Goal: Navigation & Orientation: Go to known website

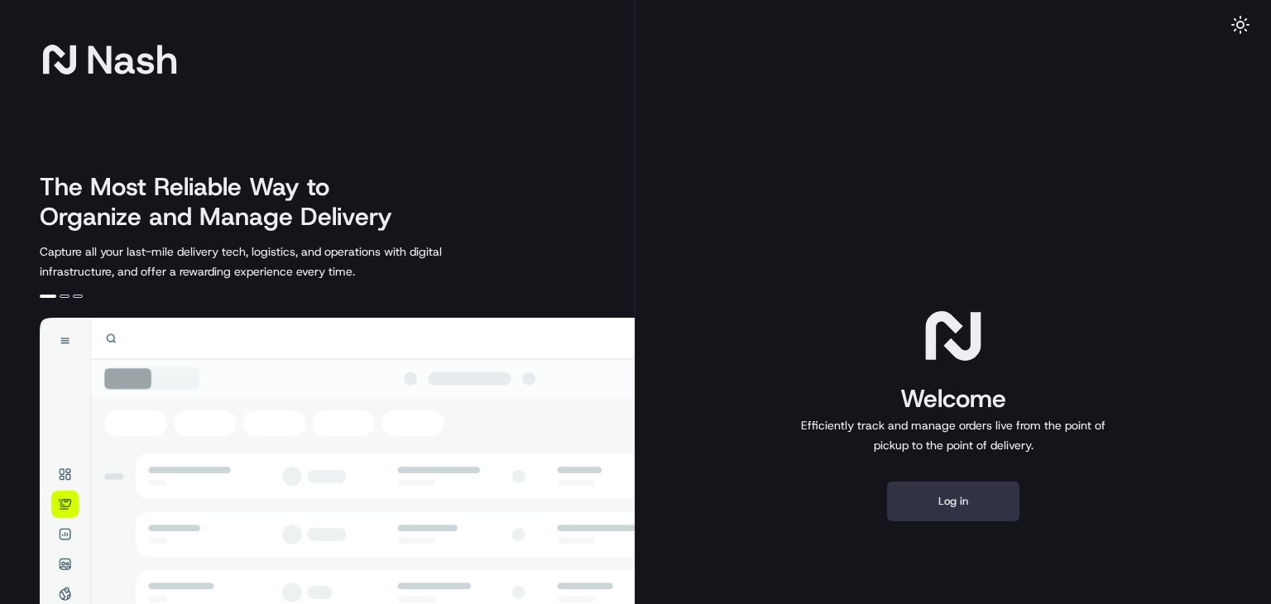
click at [976, 515] on button "Log in" at bounding box center [953, 502] width 132 height 40
